Goal: Information Seeking & Learning: Learn about a topic

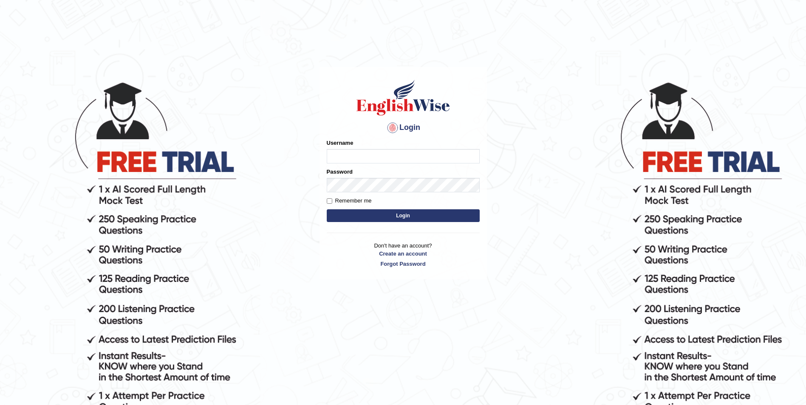
click at [400, 156] on input "Username" at bounding box center [403, 156] width 153 height 14
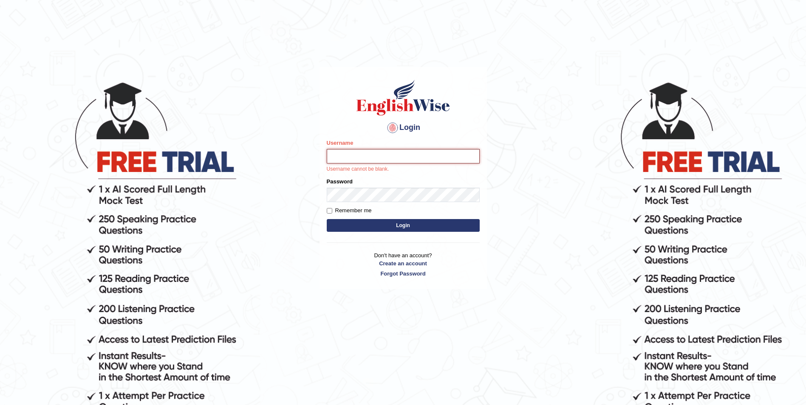
click at [355, 153] on input "Username" at bounding box center [403, 156] width 153 height 14
type input "ashwii"
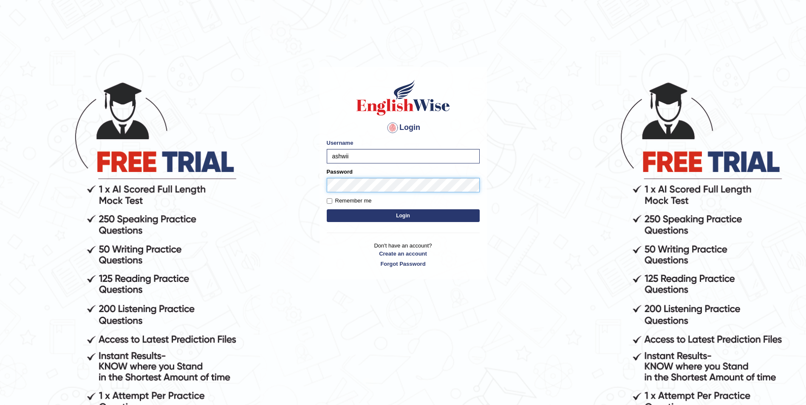
click at [327, 209] on button "Login" at bounding box center [403, 215] width 153 height 13
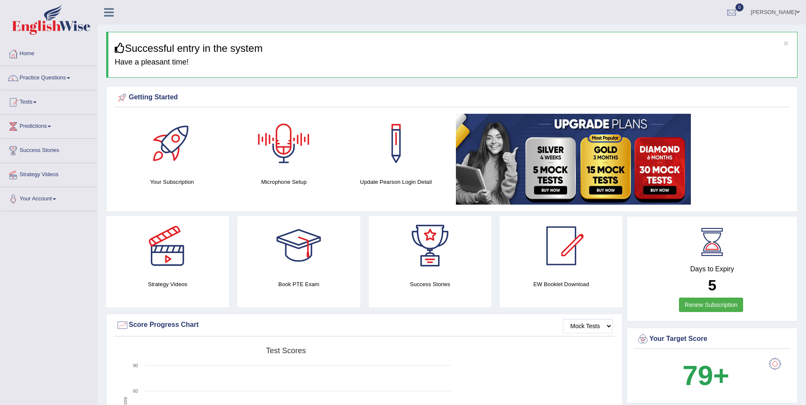
click at [290, 145] on div at bounding box center [283, 143] width 59 height 59
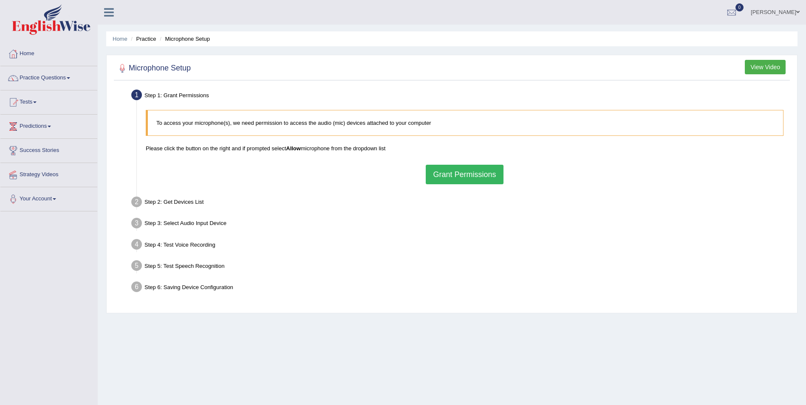
click at [486, 173] on button "Grant Permissions" at bounding box center [464, 175] width 77 height 20
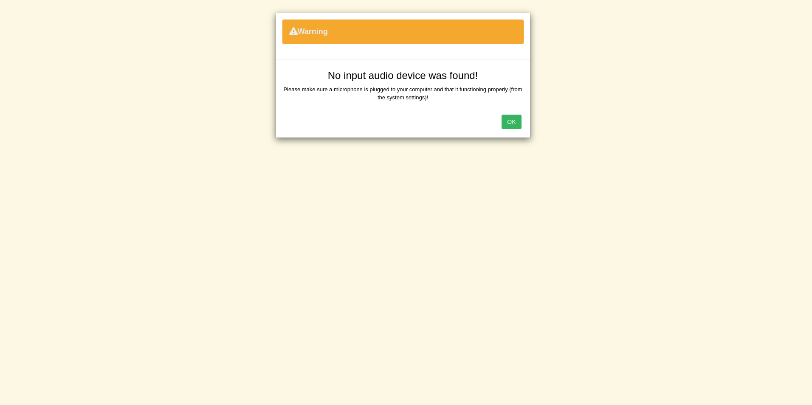
click at [514, 123] on button "OK" at bounding box center [512, 122] width 20 height 14
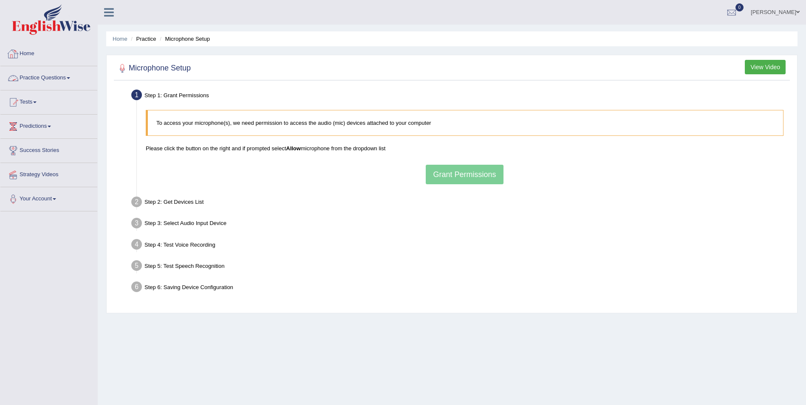
click at [74, 79] on link "Practice Questions" at bounding box center [48, 76] width 97 height 21
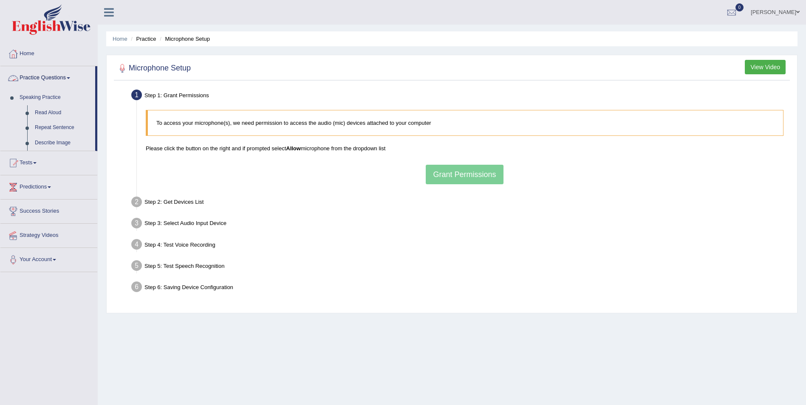
click at [69, 77] on span at bounding box center [68, 78] width 3 height 2
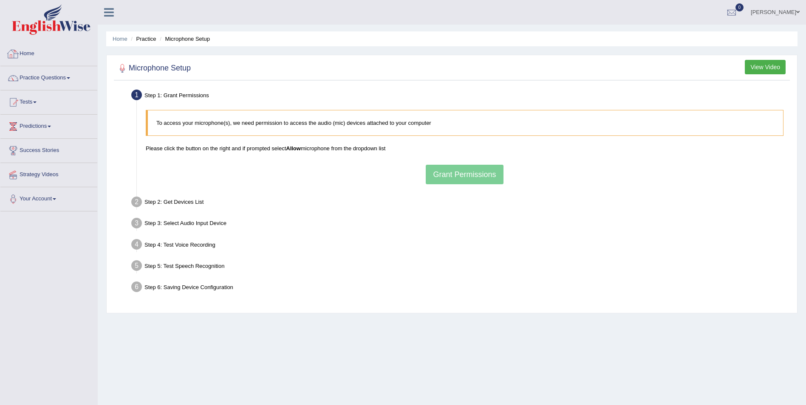
click at [461, 169] on div "To access your microphone(s), we need permission to access the audio (mic) devi…" at bounding box center [464, 147] width 646 height 83
click at [461, 177] on div "To access your microphone(s), we need permission to access the audio (mic) devi…" at bounding box center [464, 147] width 646 height 83
click at [165, 203] on div "Step 2: Get Devices List" at bounding box center [460, 203] width 666 height 19
click at [50, 77] on link "Practice Questions" at bounding box center [48, 76] width 97 height 21
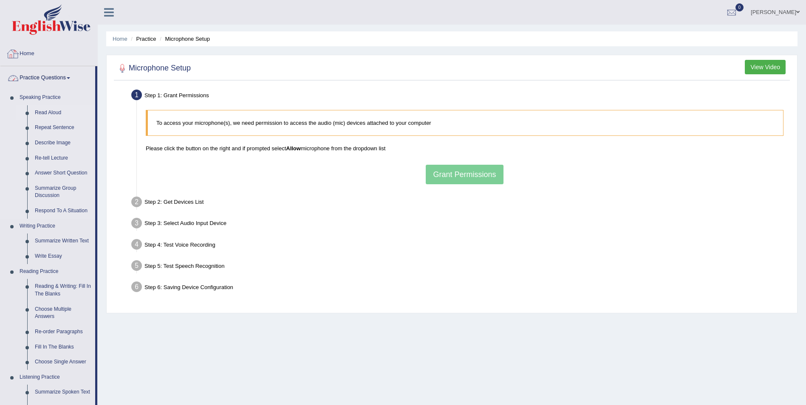
click at [47, 113] on link "Read Aloud" at bounding box center [63, 112] width 64 height 15
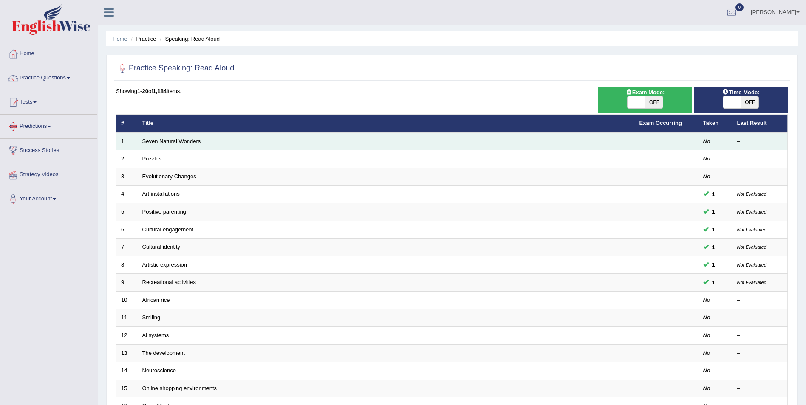
click at [193, 144] on td "Seven Natural Wonders" at bounding box center [386, 142] width 497 height 18
click at [165, 141] on link "Seven Natural Wonders" at bounding box center [171, 141] width 59 height 6
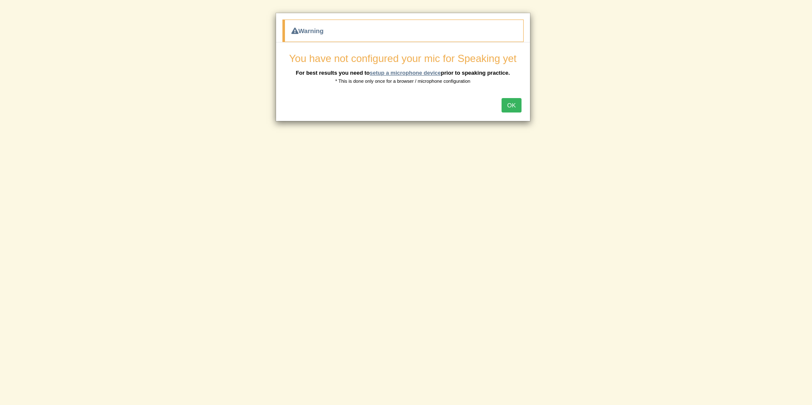
click at [381, 74] on link "setup a microphone device" at bounding box center [405, 73] width 71 height 6
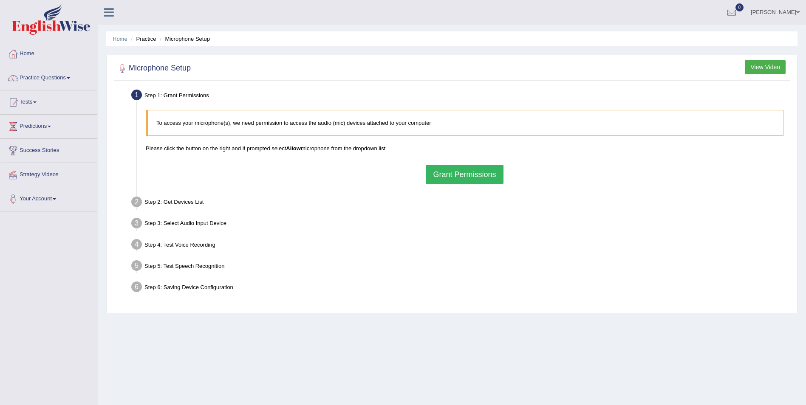
click at [447, 173] on button "Grant Permissions" at bounding box center [464, 175] width 77 height 20
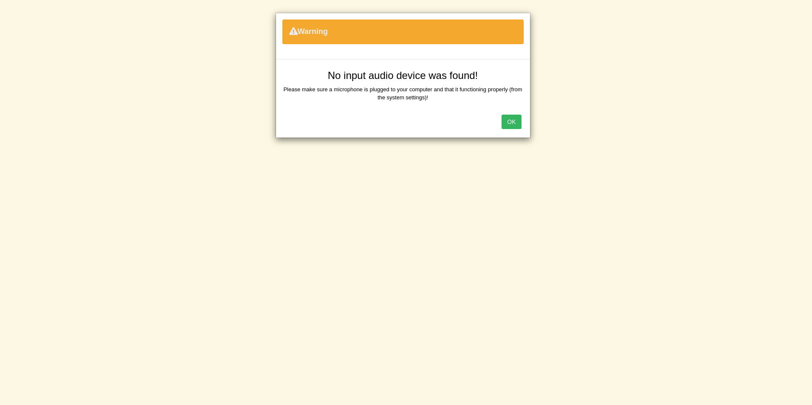
click at [505, 123] on button "OK" at bounding box center [512, 122] width 20 height 14
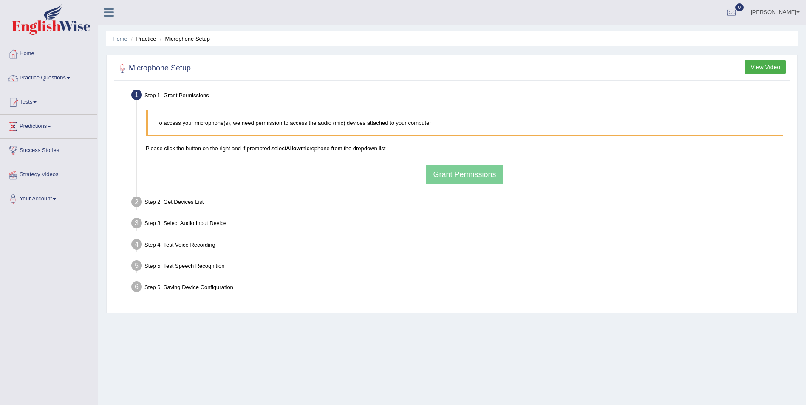
click at [645, 220] on div "Step 3: Select Audio Input Device –" at bounding box center [460, 224] width 666 height 19
click at [441, 171] on div "To access your microphone(s), we need permission to access the audio (mic) devi…" at bounding box center [464, 147] width 646 height 83
click at [467, 181] on div "To access your microphone(s), we need permission to access the audio (mic) devi…" at bounding box center [464, 147] width 646 height 83
click at [45, 81] on link "Practice Questions" at bounding box center [48, 76] width 97 height 21
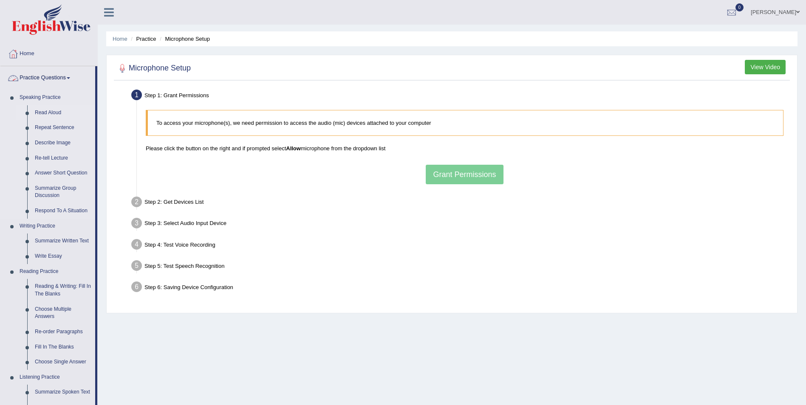
click at [52, 110] on link "Read Aloud" at bounding box center [63, 112] width 64 height 15
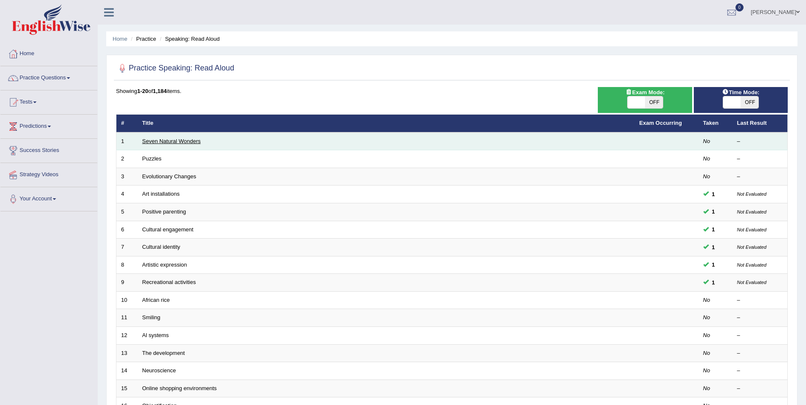
click at [172, 141] on link "Seven Natural Wonders" at bounding box center [171, 141] width 59 height 6
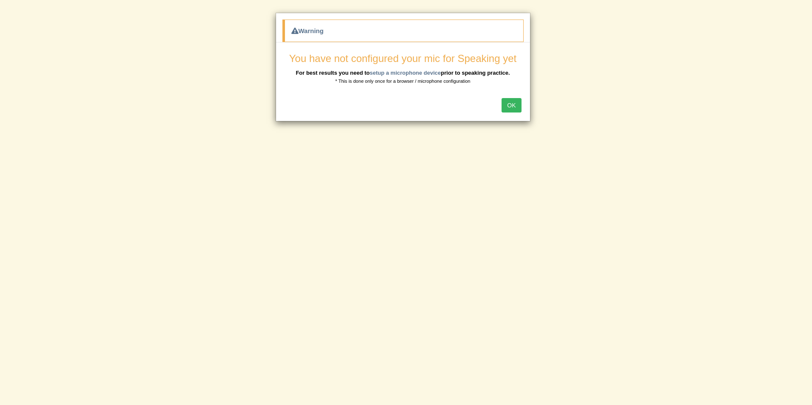
click at [507, 104] on button "OK" at bounding box center [512, 105] width 20 height 14
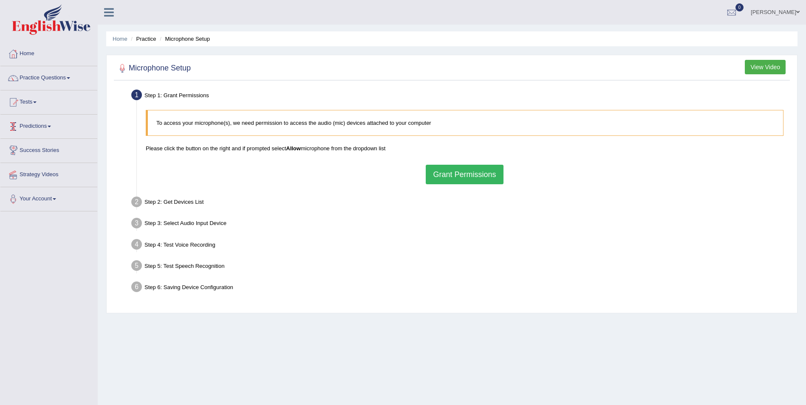
click at [37, 130] on link "Predictions" at bounding box center [48, 125] width 97 height 21
click at [30, 106] on link "Tests" at bounding box center [48, 100] width 97 height 21
click at [55, 82] on link "Practice Questions" at bounding box center [48, 76] width 97 height 21
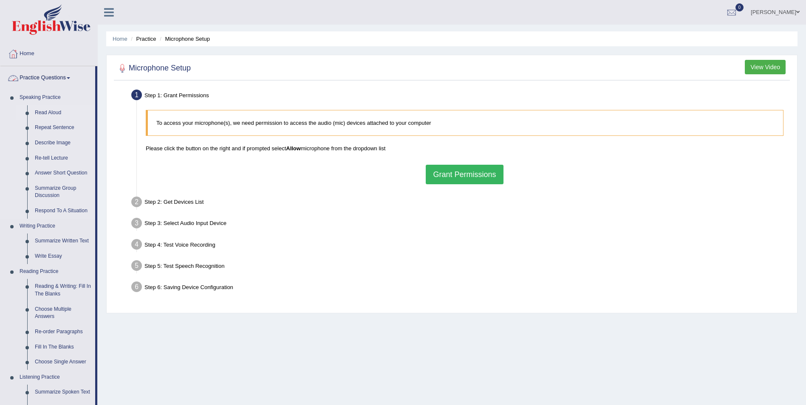
click at [47, 112] on link "Read Aloud" at bounding box center [63, 112] width 64 height 15
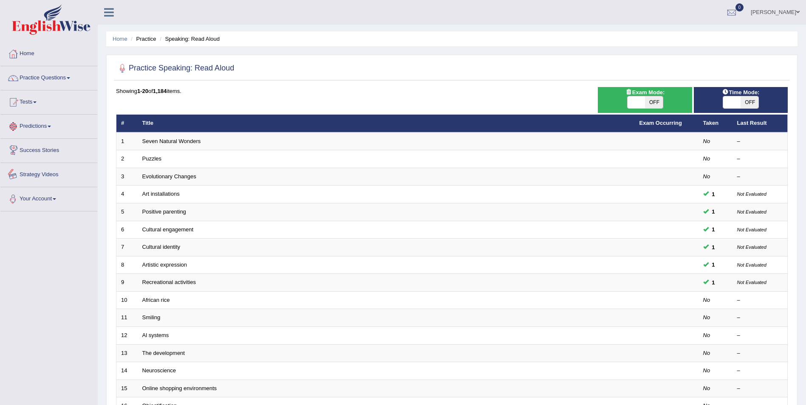
click at [34, 123] on link "Predictions" at bounding box center [48, 125] width 97 height 21
click at [37, 103] on span at bounding box center [34, 103] width 3 height 2
click at [36, 78] on link "Practice Questions" at bounding box center [48, 76] width 97 height 21
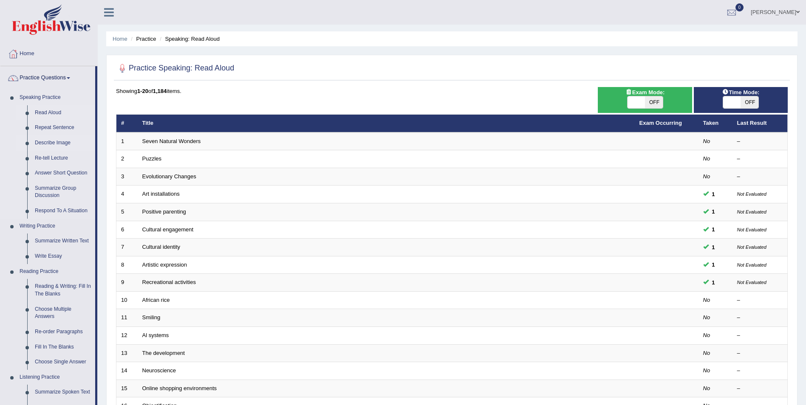
click at [62, 141] on link "Describe Image" at bounding box center [63, 143] width 64 height 15
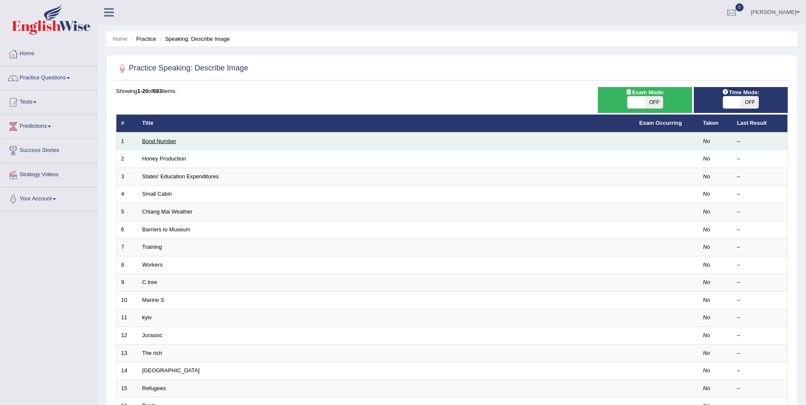
click at [160, 141] on link "Bond Number" at bounding box center [159, 141] width 34 height 6
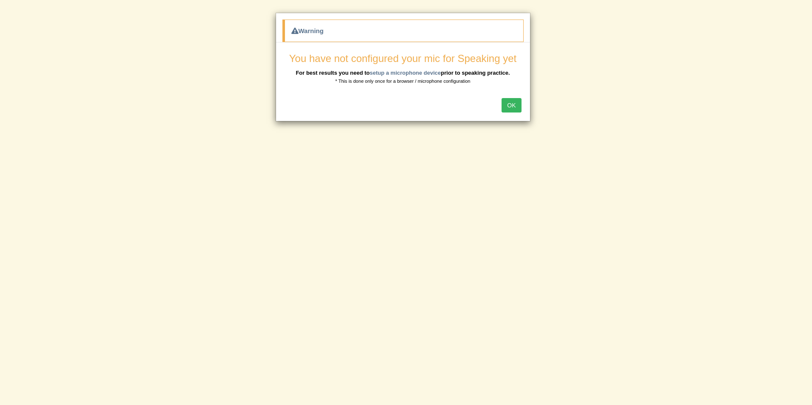
click at [520, 104] on button "OK" at bounding box center [512, 105] width 20 height 14
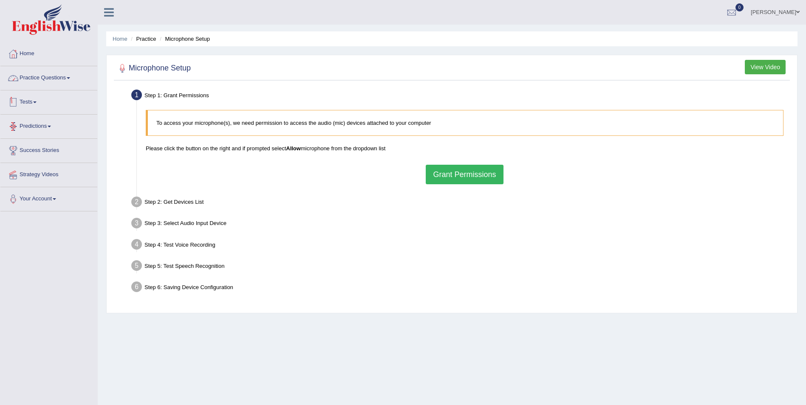
click at [31, 98] on link "Tests" at bounding box center [48, 100] width 97 height 21
click at [51, 170] on link "Predictions" at bounding box center [48, 170] width 97 height 21
click at [63, 80] on link "Practice Questions" at bounding box center [48, 76] width 97 height 21
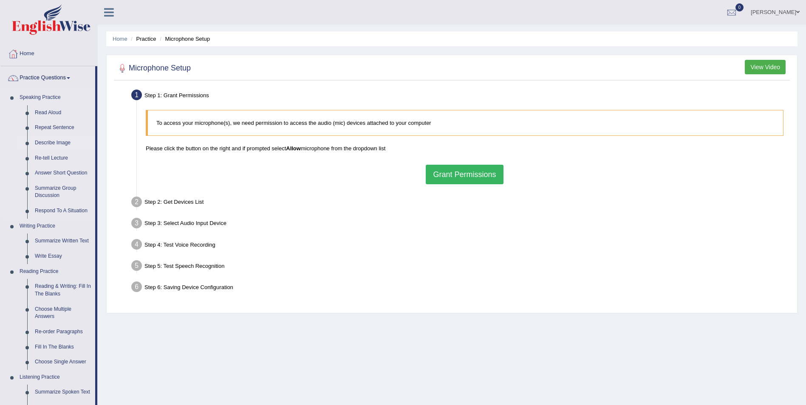
click at [50, 143] on link "Describe Image" at bounding box center [63, 143] width 64 height 15
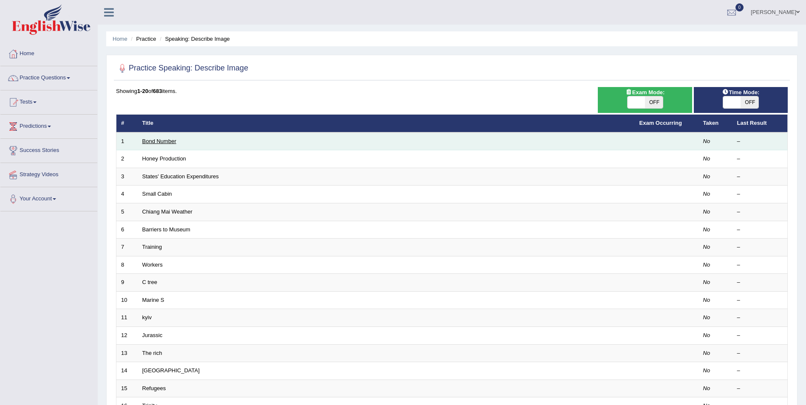
click at [154, 142] on link "Bond Number" at bounding box center [159, 141] width 34 height 6
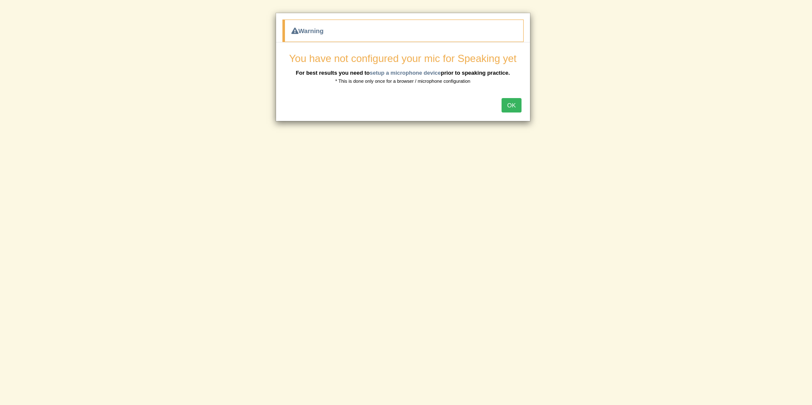
click at [520, 103] on button "OK" at bounding box center [512, 105] width 20 height 14
